Goal: Information Seeking & Learning: Learn about a topic

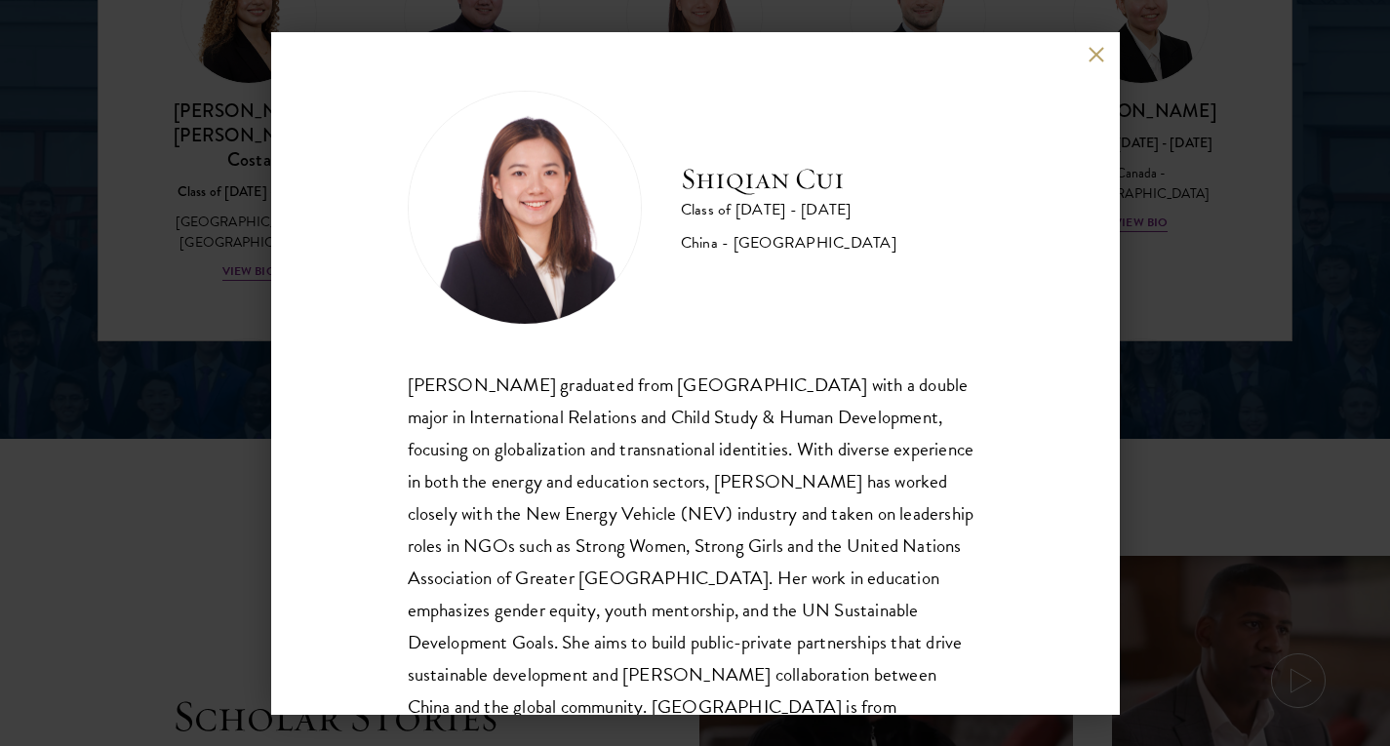
click at [1238, 499] on div "[PERSON_NAME] Class of [DATE] - [DATE] [GEOGRAPHIC_DATA] - [GEOGRAPHIC_DATA] [P…" at bounding box center [695, 373] width 1390 height 746
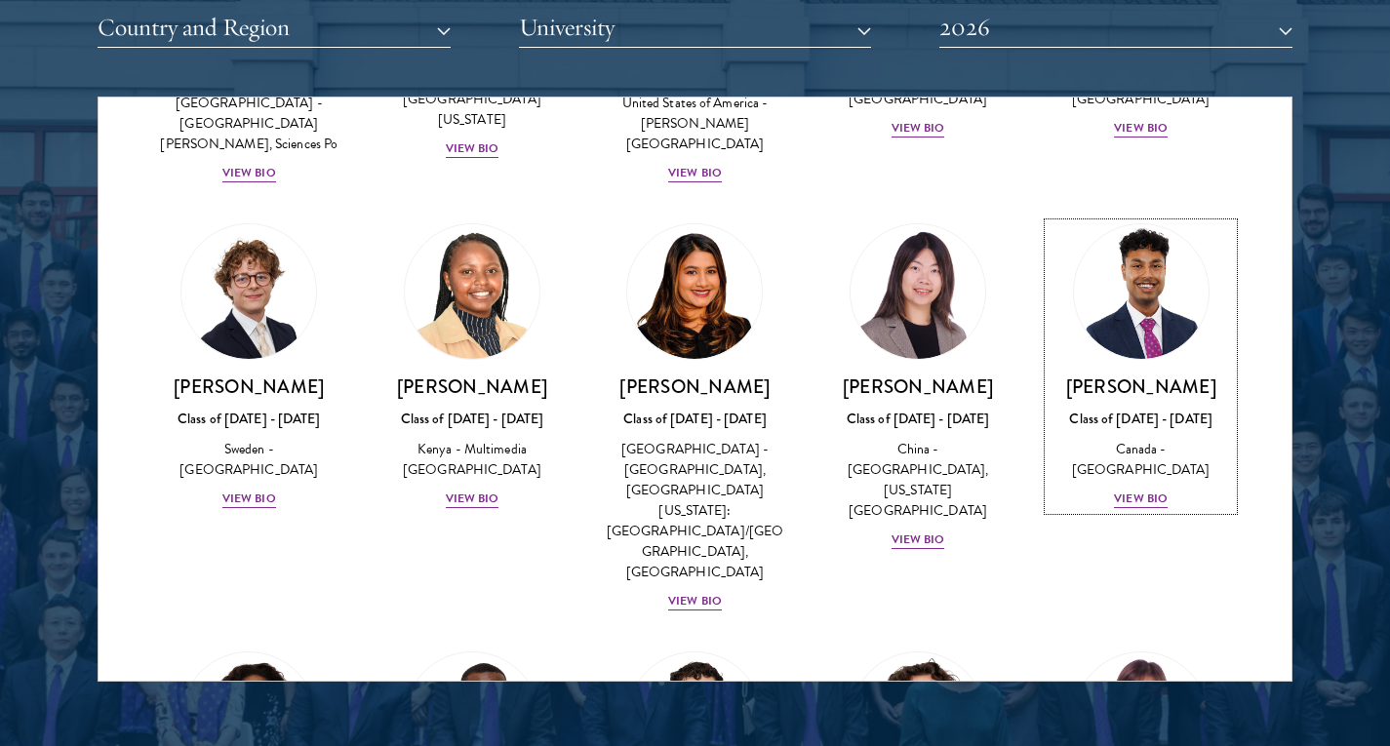
scroll to position [3002, 0]
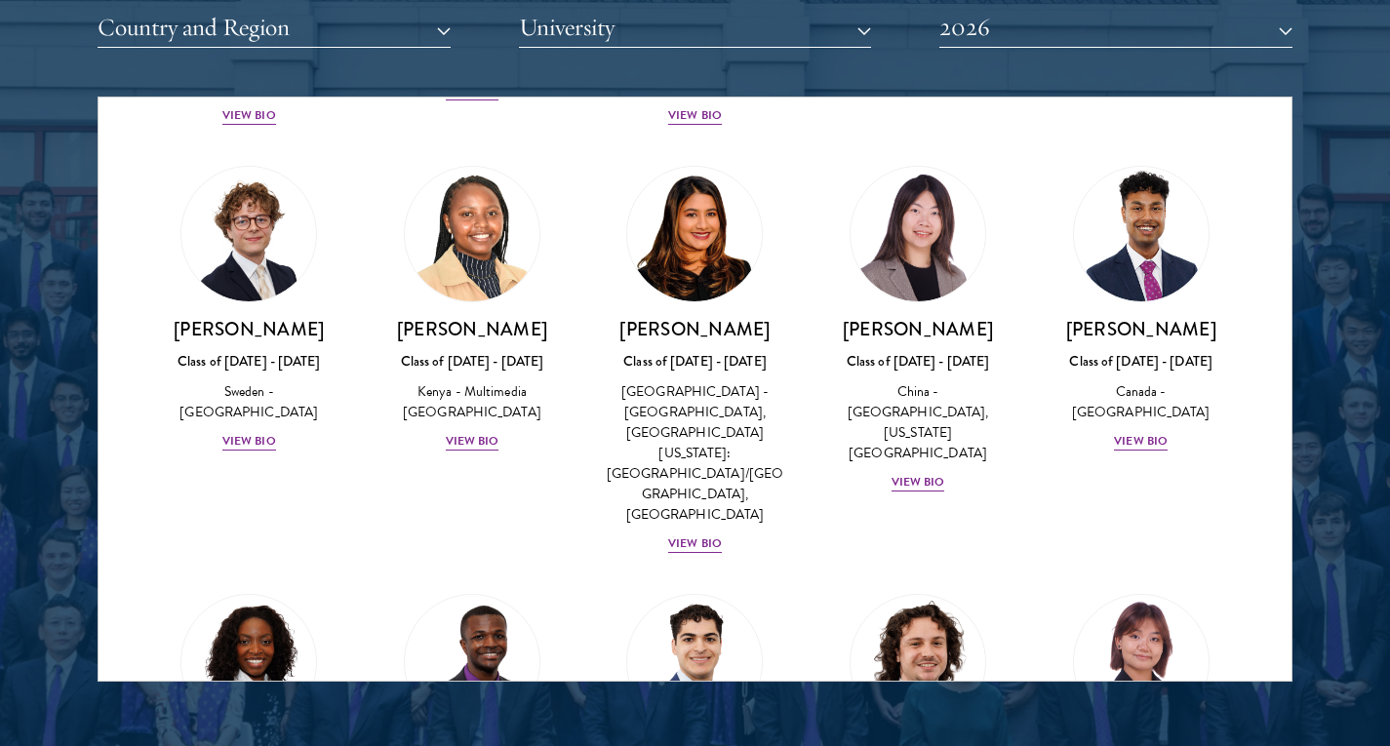
click at [1198, 745] on h3 "[PERSON_NAME]" at bounding box center [1141, 757] width 184 height 24
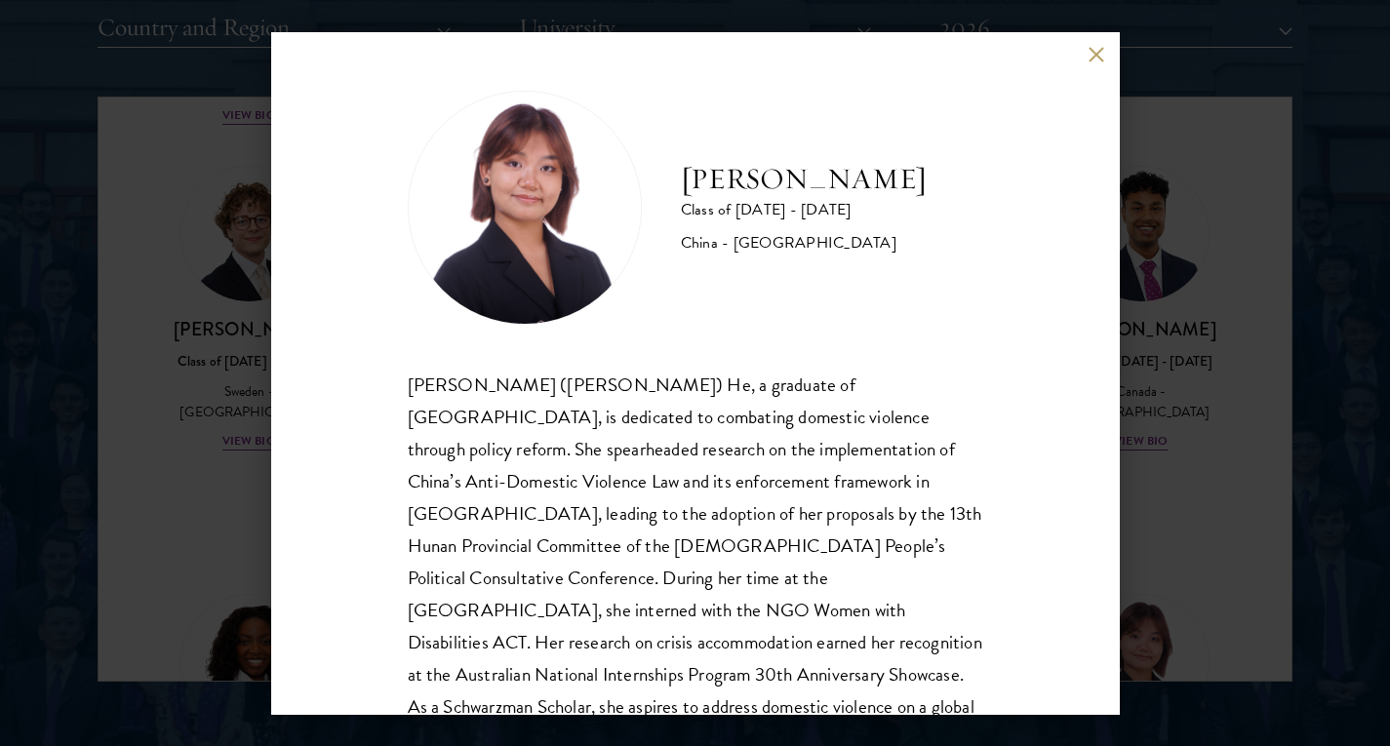
click at [1195, 496] on div "[PERSON_NAME] Class of [DATE] - [DATE] [GEOGRAPHIC_DATA] - [GEOGRAPHIC_DATA] [P…" at bounding box center [695, 373] width 1390 height 746
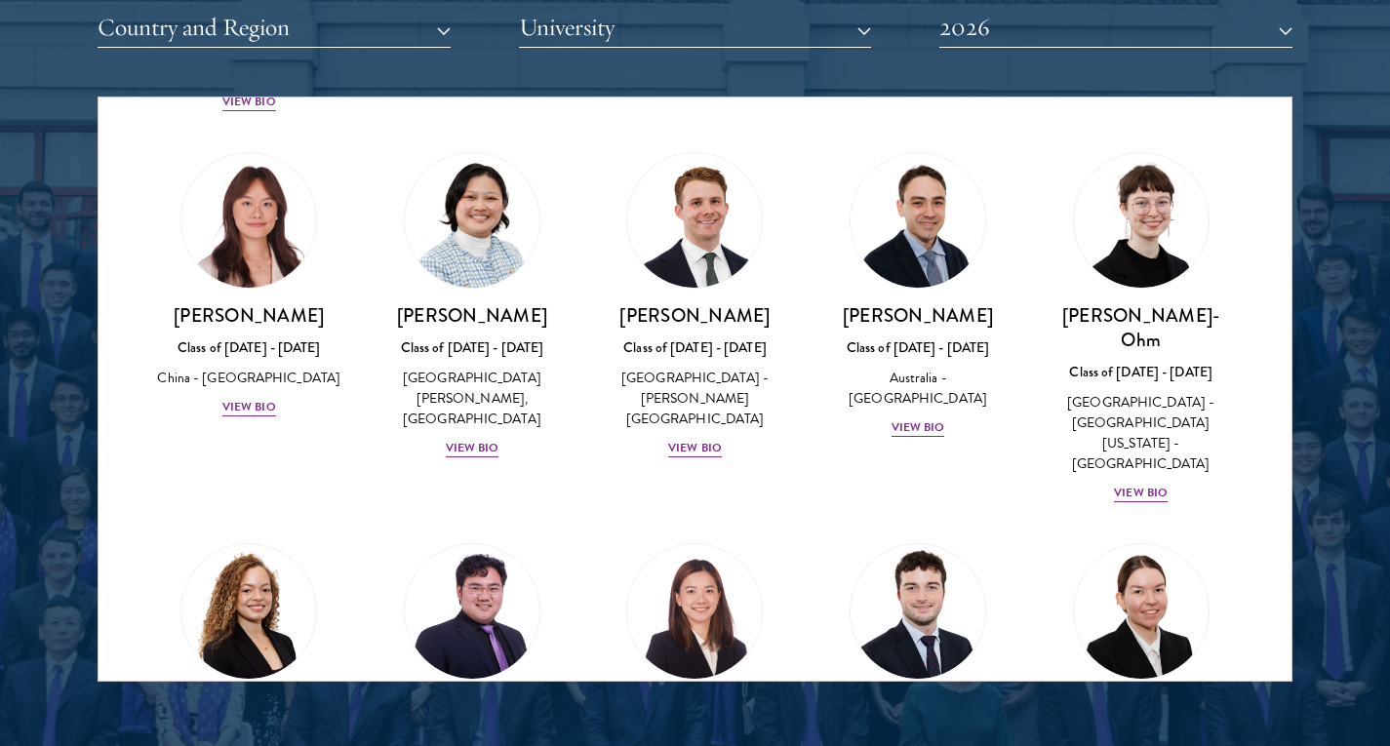
scroll to position [1862, 0]
click at [737, 539] on img at bounding box center [695, 613] width 148 height 148
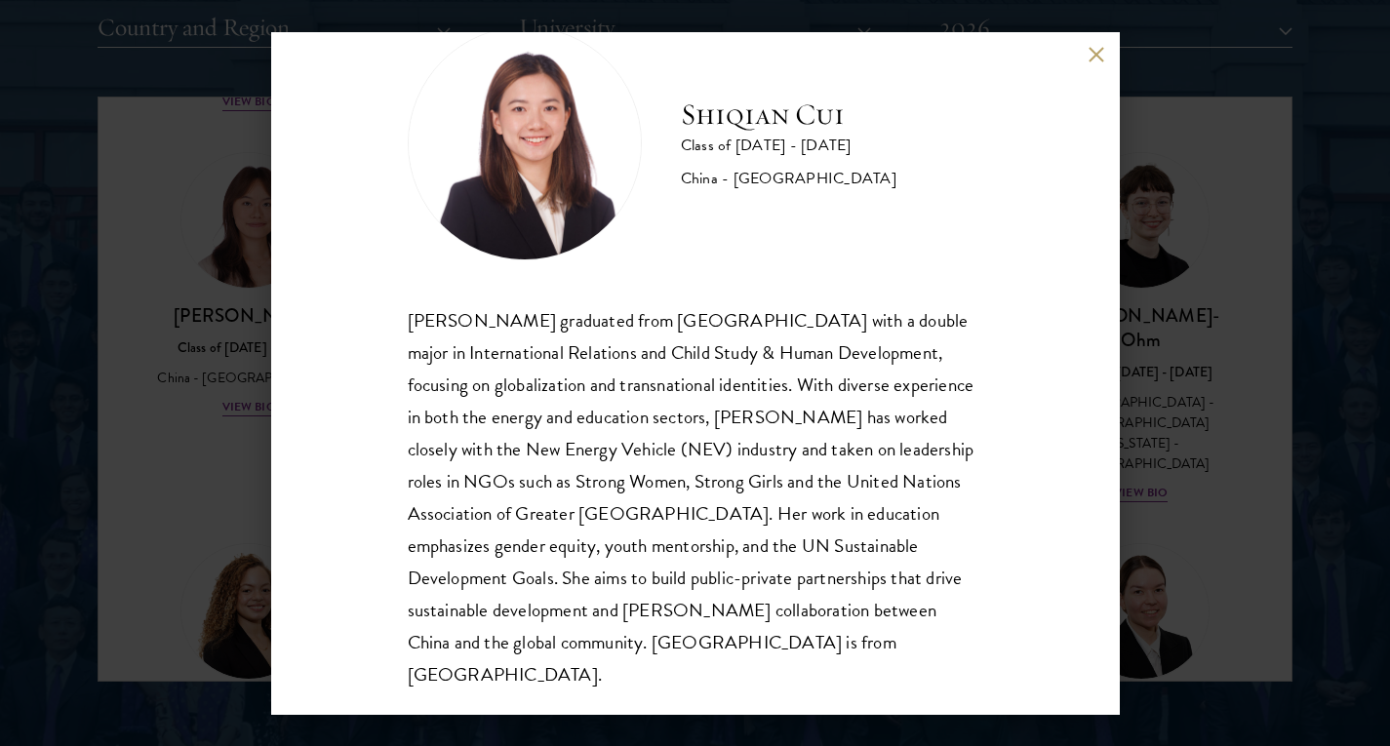
scroll to position [66, 0]
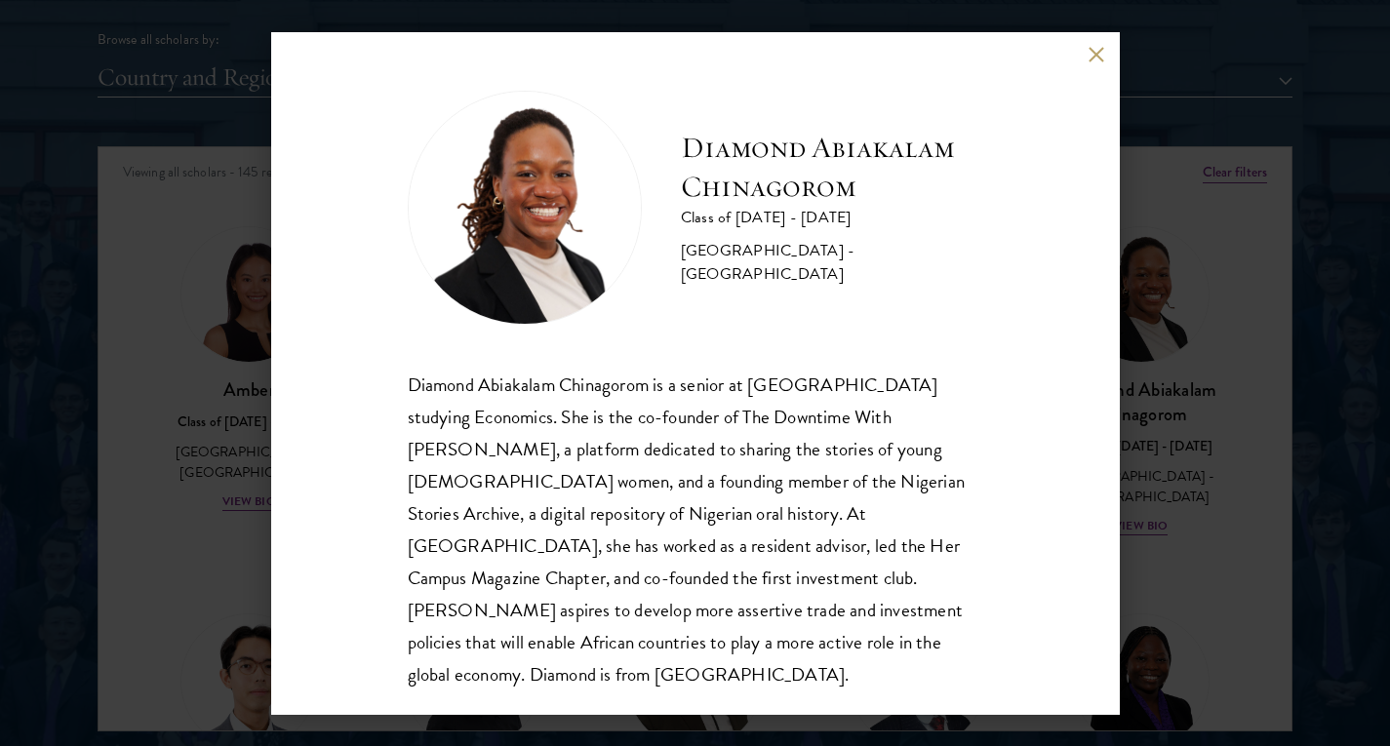
scroll to position [2439, 0]
click at [1170, 321] on div "Diamond Abiakalam Chinagorom Class of 2025 - 2026 Nigeria - Mount Holyoke Colle…" at bounding box center [695, 373] width 1390 height 746
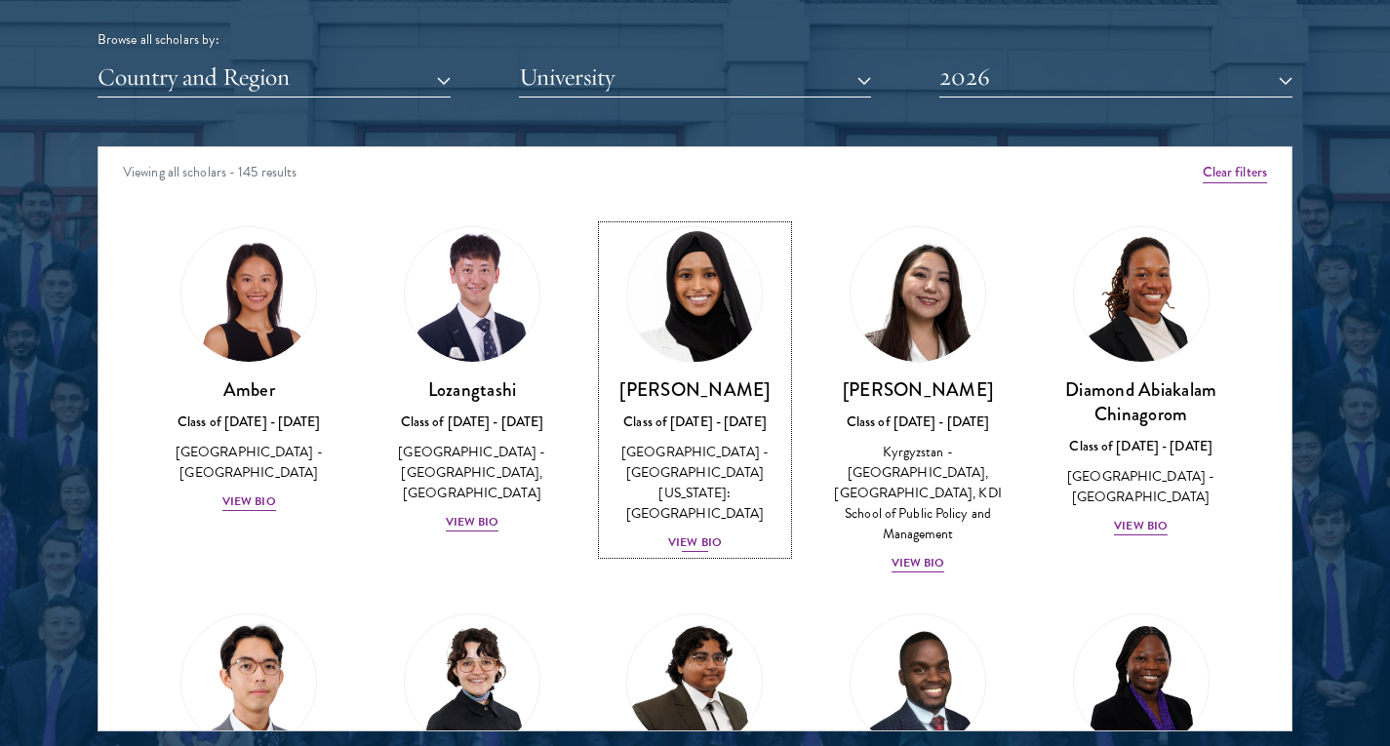
click at [638, 367] on link "Samia Abdi Class of 2025 - 2026 United States of America - University of Minnes…" at bounding box center [695, 390] width 184 height 328
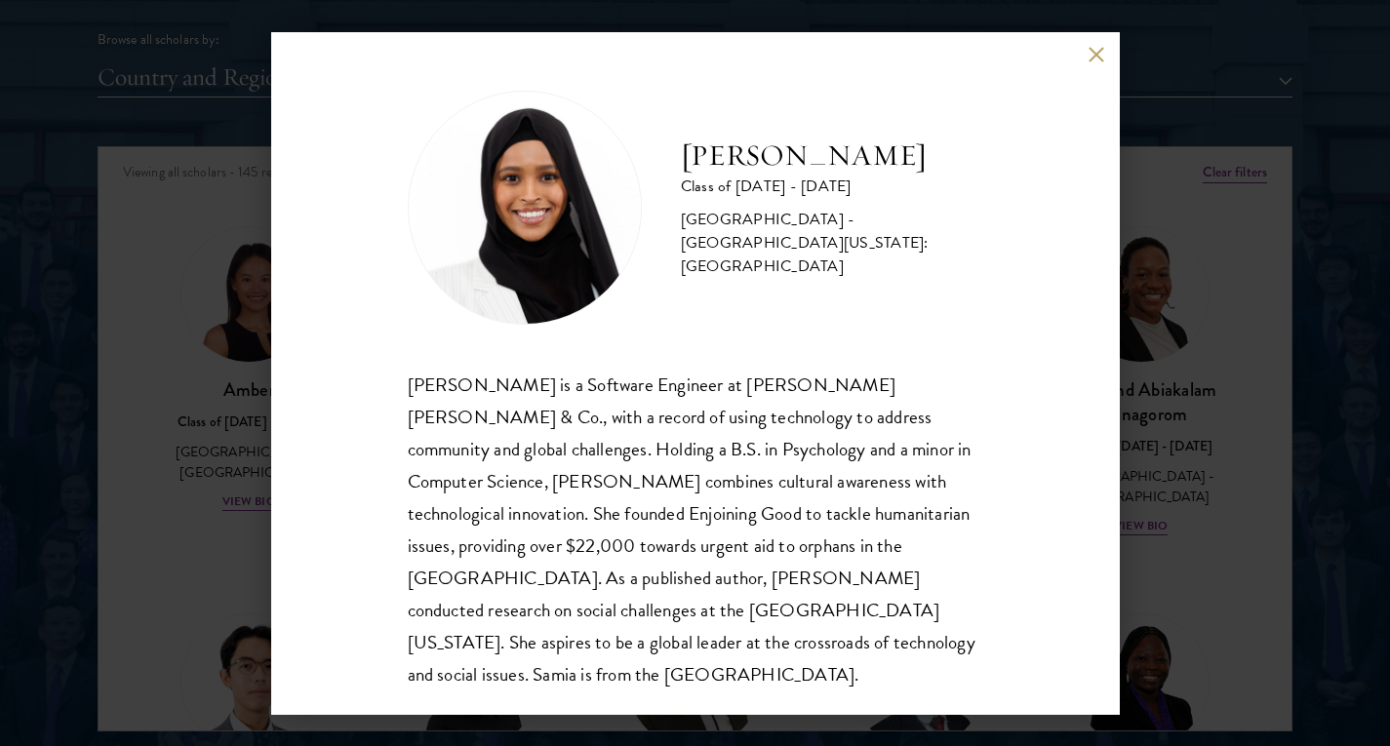
drag, startPoint x: 1268, startPoint y: 366, endPoint x: 1018, endPoint y: 368, distance: 249.7
click at [1268, 366] on div "Samia Abdi Class of 2025 - 2026 United States of America - University of Minnes…" at bounding box center [695, 373] width 1390 height 746
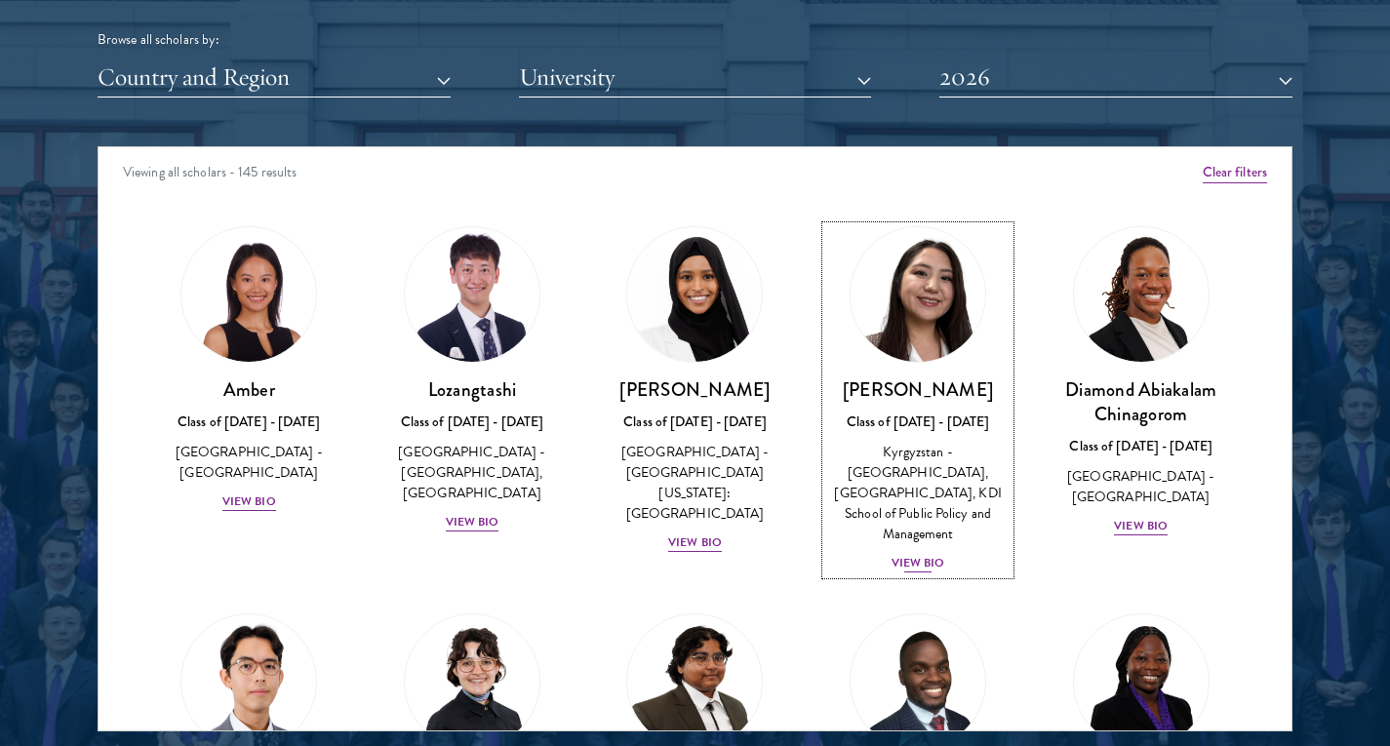
click at [935, 384] on h3 "[PERSON_NAME]" at bounding box center [918, 390] width 184 height 24
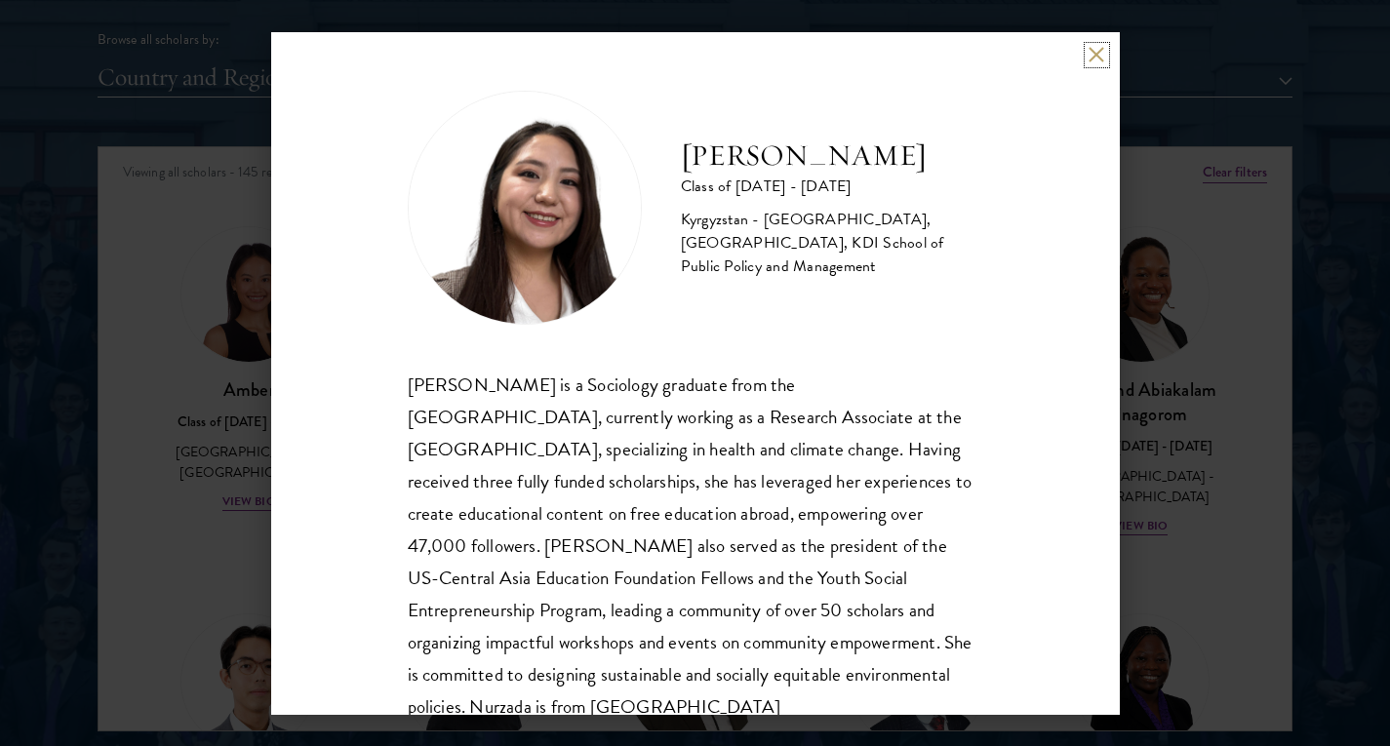
scroll to position [2439, 0]
click at [667, 409] on div "Nurzada Abdivalieva is a Sociology graduate from the University of Cambridge, c…" at bounding box center [696, 546] width 576 height 355
